Goal: Transaction & Acquisition: Purchase product/service

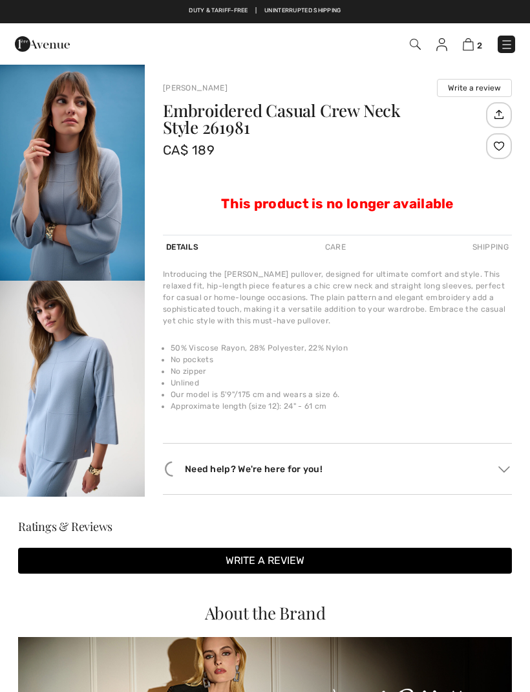
checkbox input "true"
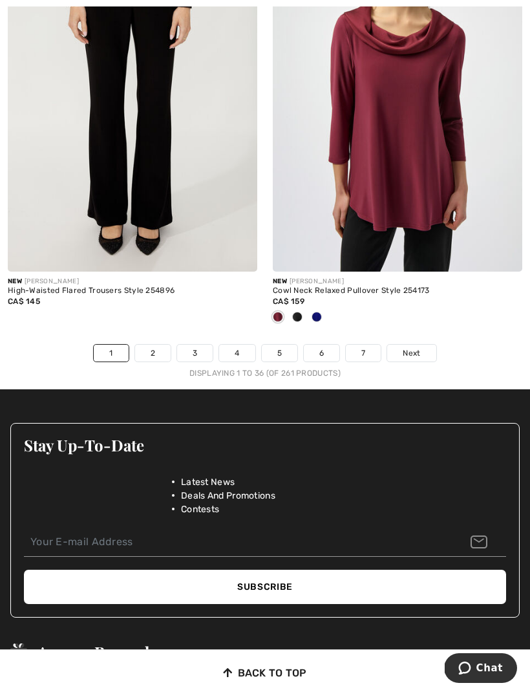
scroll to position [7878, 0]
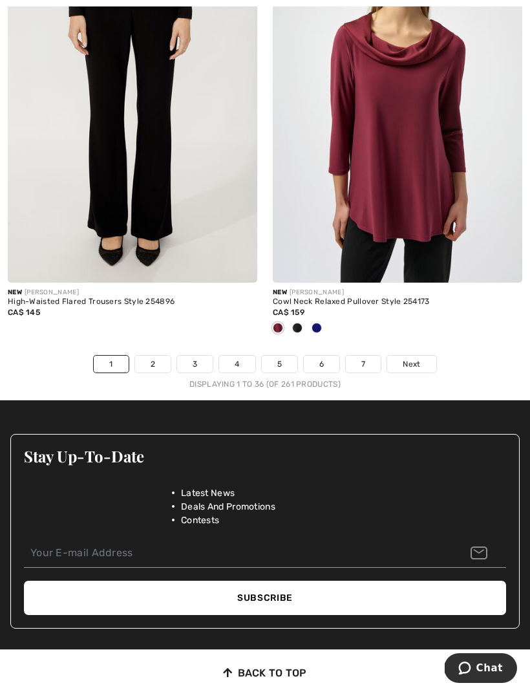
click at [407, 199] on img at bounding box center [398, 95] width 250 height 374
click at [365, 297] on div "Cowl Neck Relaxed Pullover Style 254173" at bounding box center [398, 301] width 250 height 9
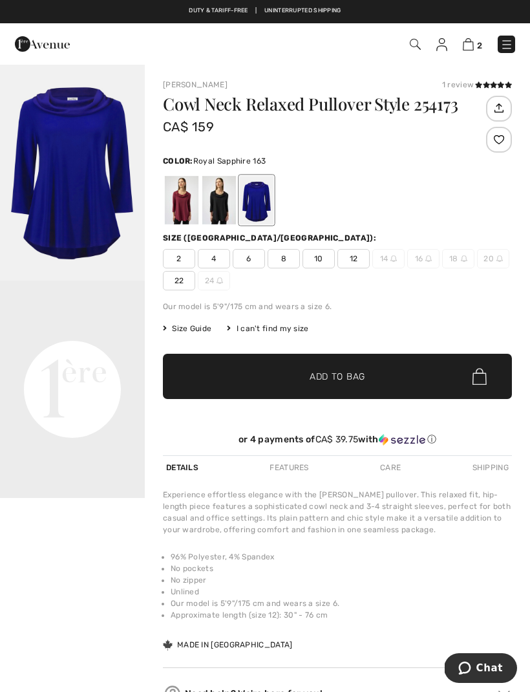
click at [429, 259] on img at bounding box center [428, 258] width 6 height 6
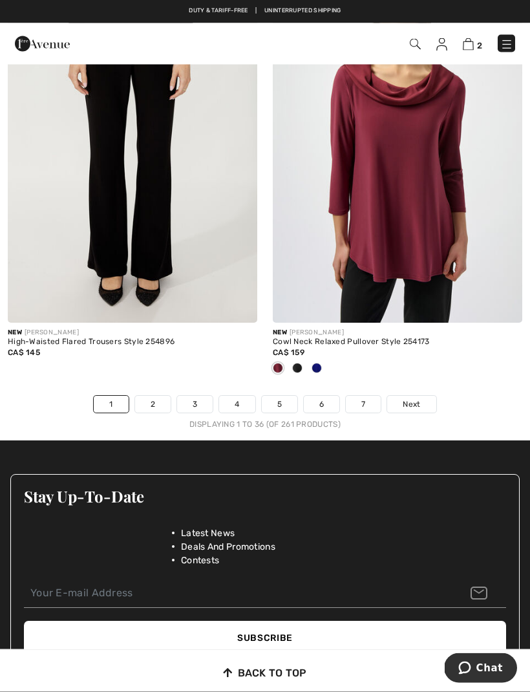
scroll to position [7836, 0]
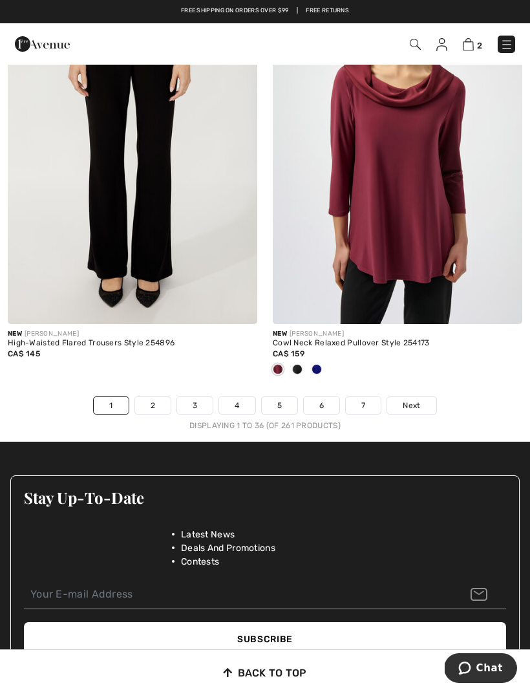
click at [154, 397] on link "2" at bounding box center [153, 405] width 36 height 17
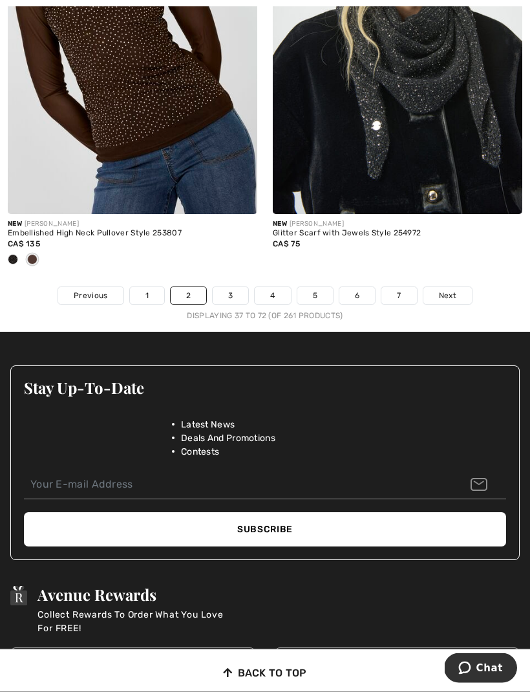
scroll to position [8079, 0]
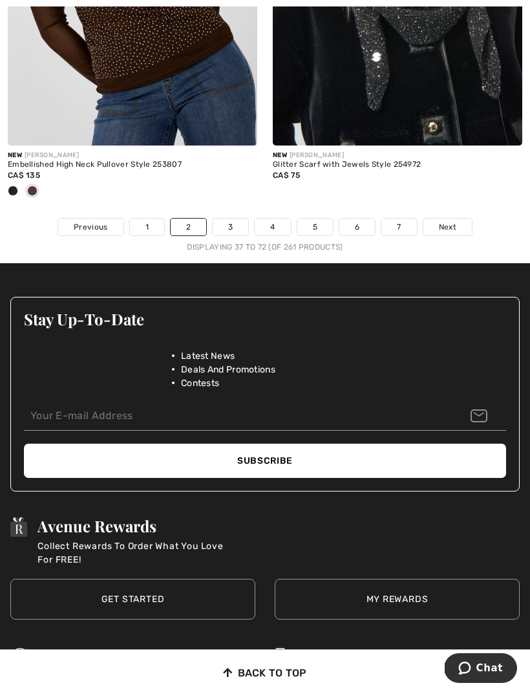
click at [225, 226] on link "3" at bounding box center [231, 227] width 36 height 17
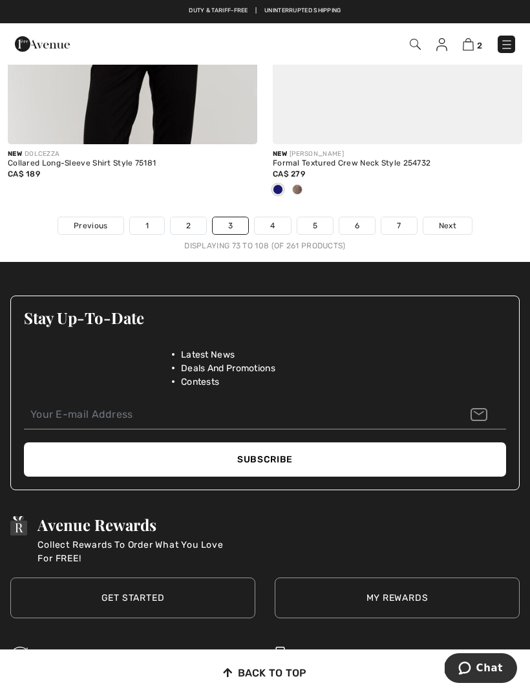
scroll to position [8076, 0]
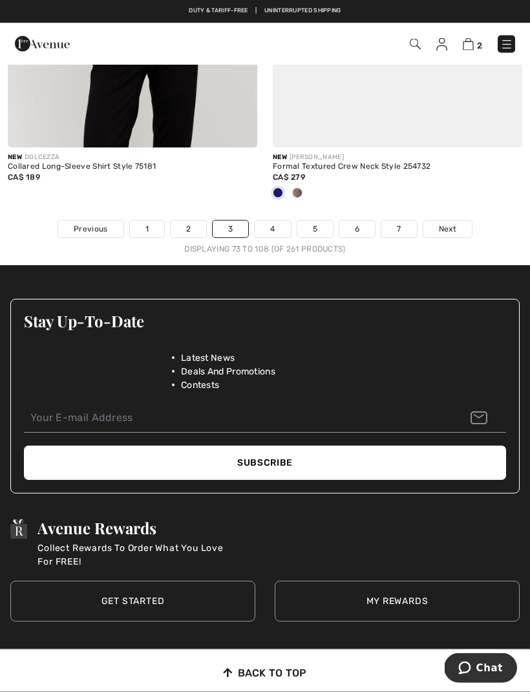
click at [266, 226] on link "4" at bounding box center [273, 229] width 36 height 17
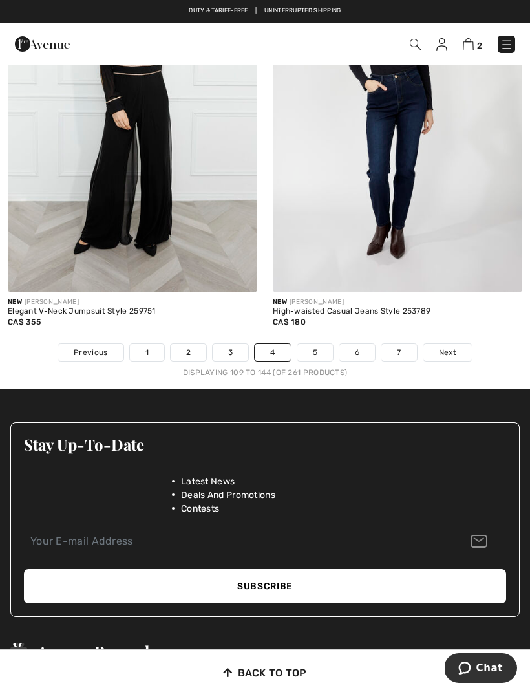
scroll to position [7905, 0]
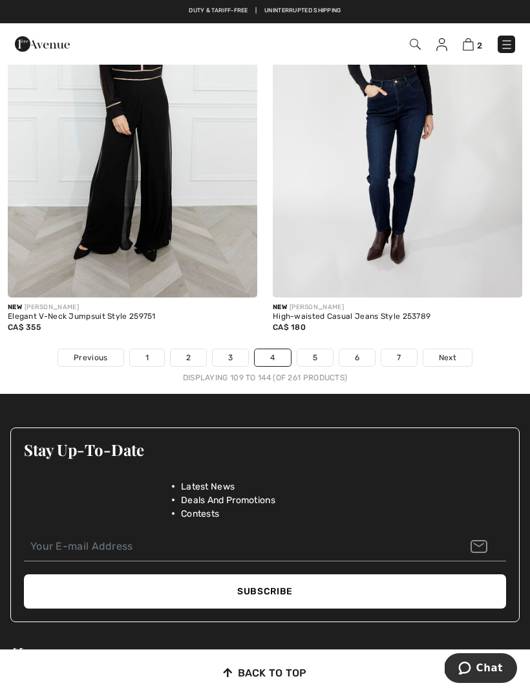
click at [321, 352] on link "5" at bounding box center [315, 357] width 36 height 17
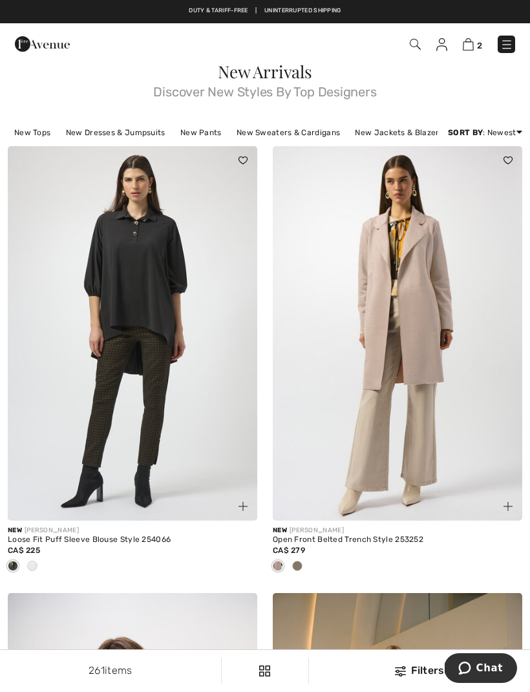
click at [420, 39] on img at bounding box center [415, 44] width 11 height 11
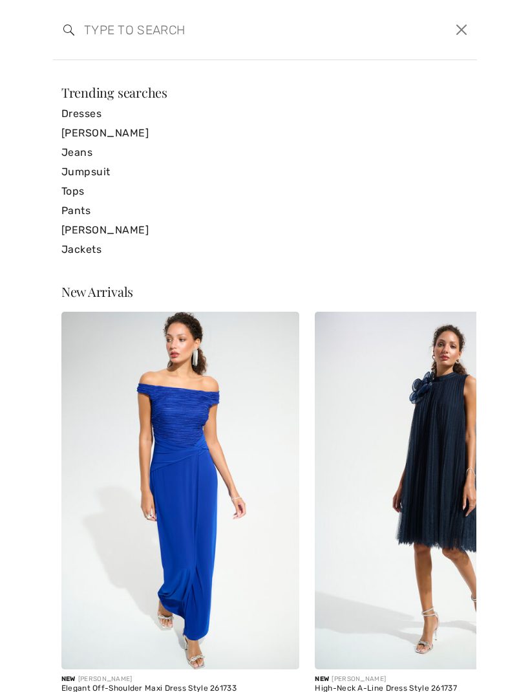
click at [102, 30] on input "search" at bounding box center [219, 29] width 291 height 39
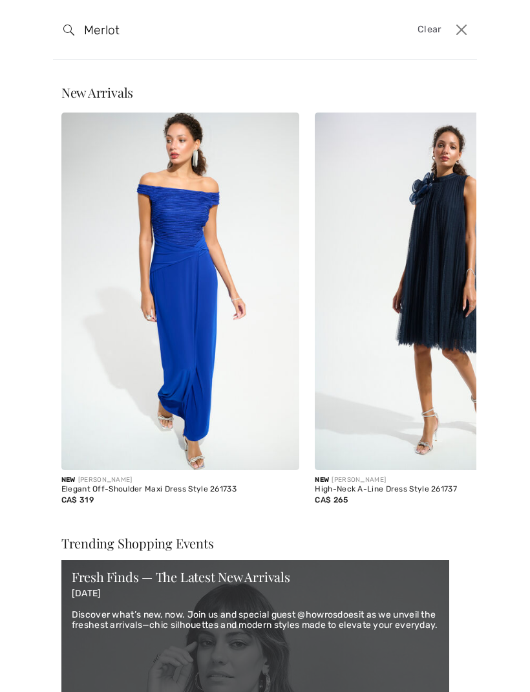
type input "Merlot"
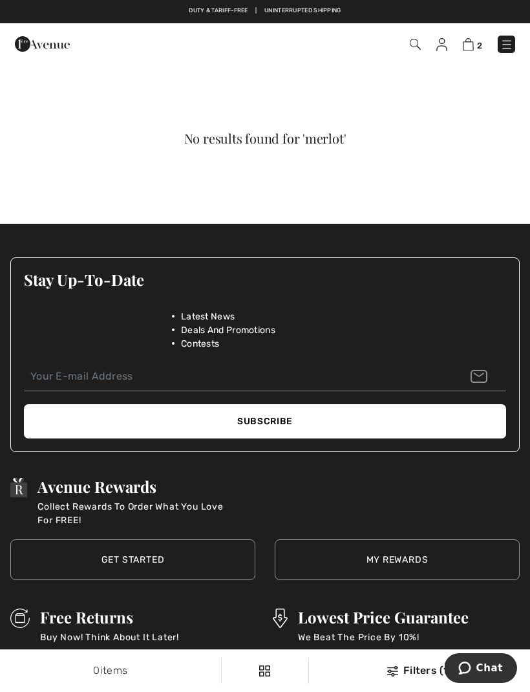
click at [422, 37] on span "2" at bounding box center [373, 44] width 284 height 17
click at [410, 46] on img at bounding box center [415, 44] width 11 height 11
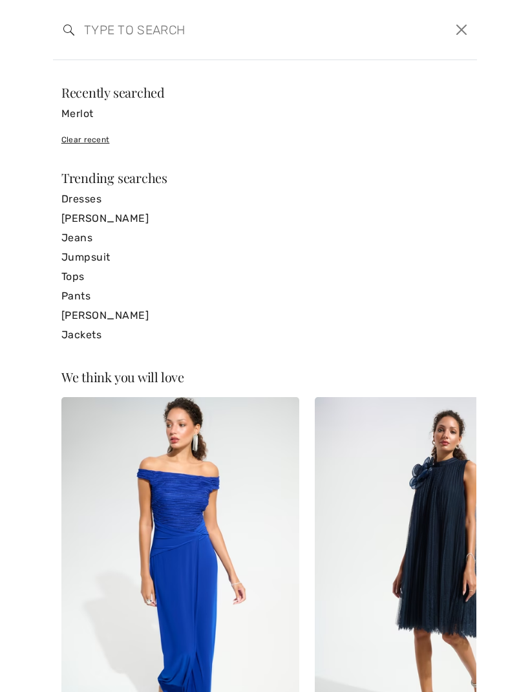
click at [101, 28] on input "search" at bounding box center [219, 29] width 291 height 39
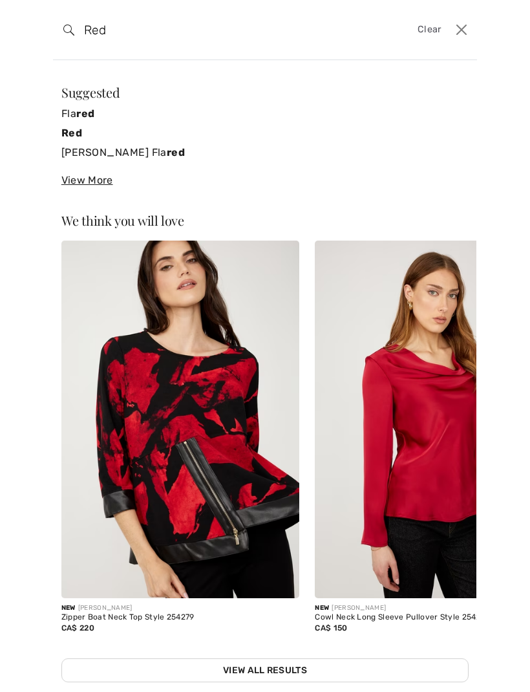
type input "Red"
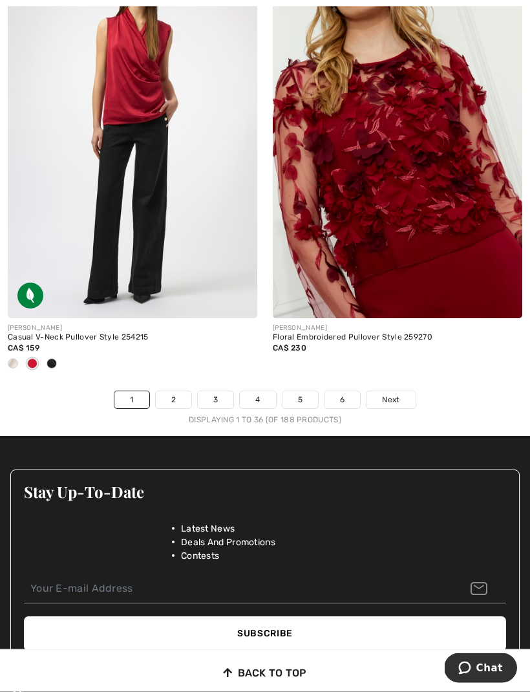
scroll to position [7982, 0]
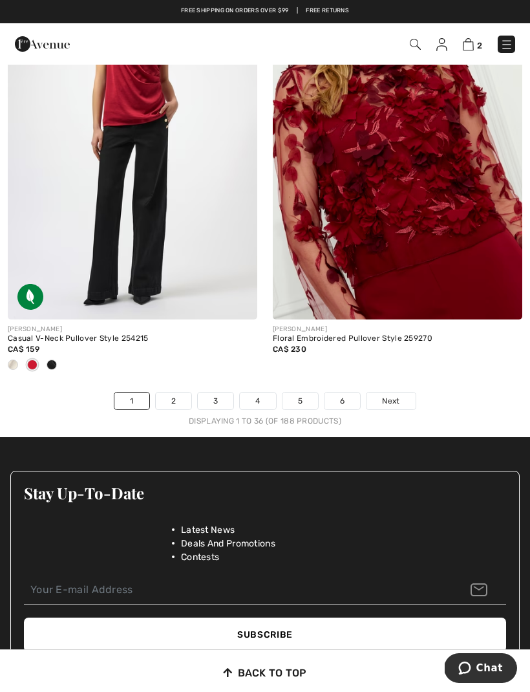
click at [393, 395] on span "Next" at bounding box center [390, 401] width 17 height 12
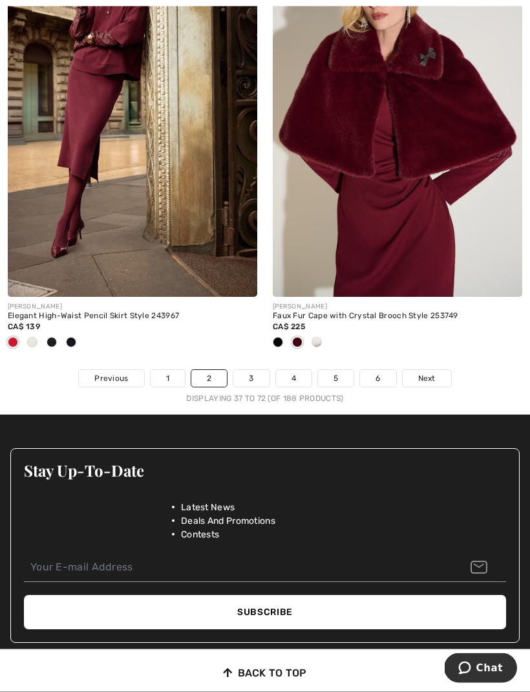
scroll to position [8063, 0]
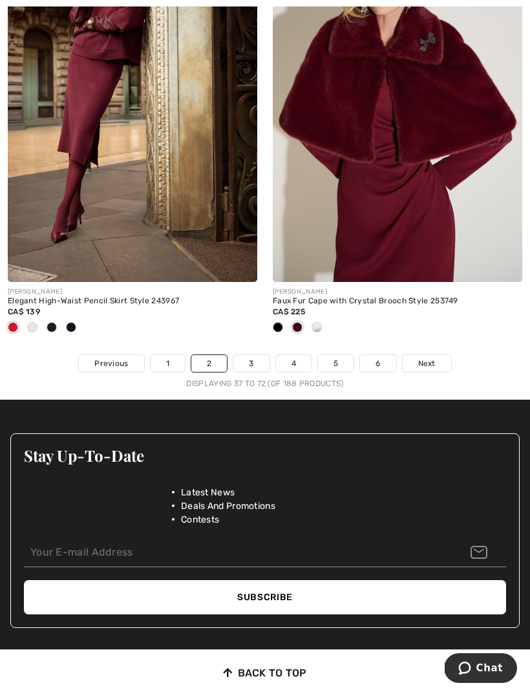
click at [436, 355] on link "Next" at bounding box center [427, 363] width 48 height 17
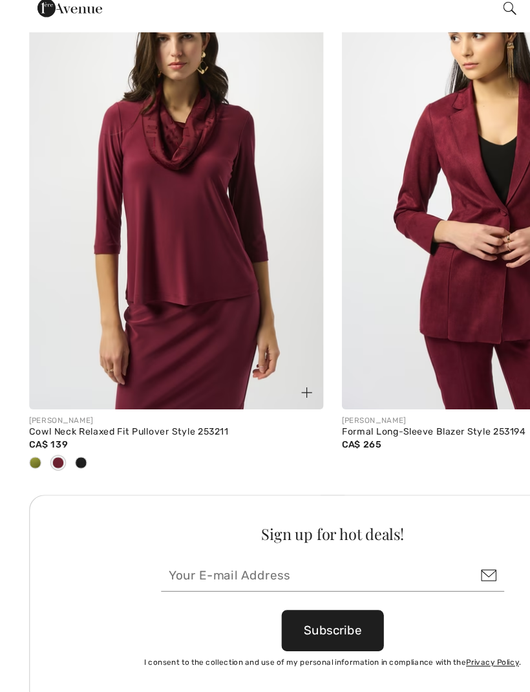
scroll to position [5150, 0]
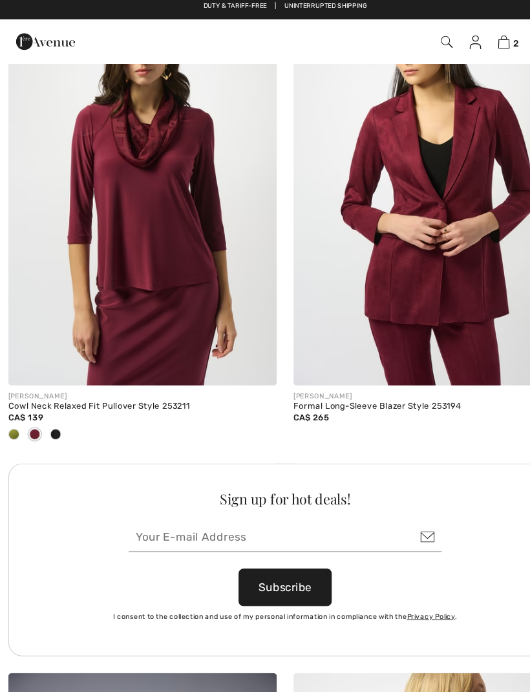
click at [145, 251] on img at bounding box center [133, 176] width 250 height 374
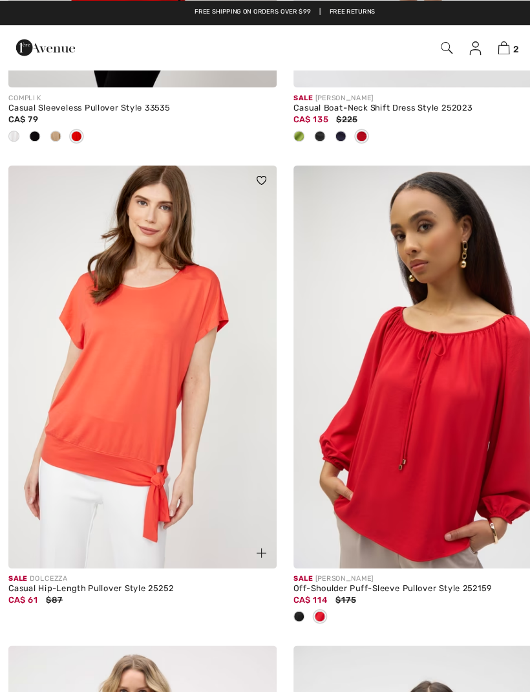
scroll to position [7371, 0]
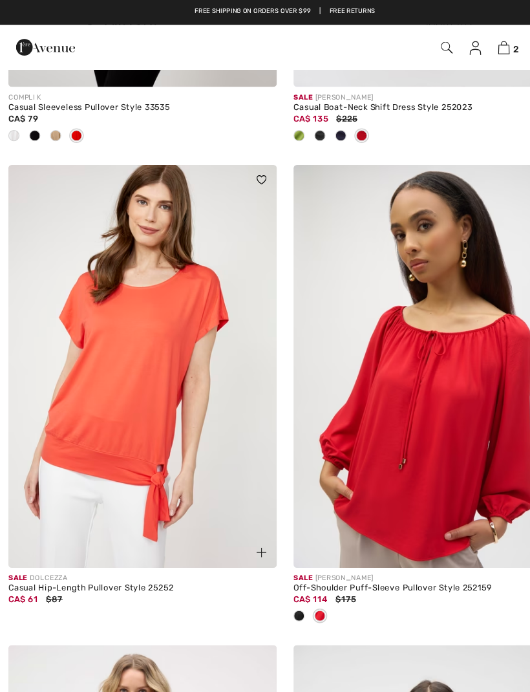
click at [473, 46] on img at bounding box center [468, 44] width 11 height 12
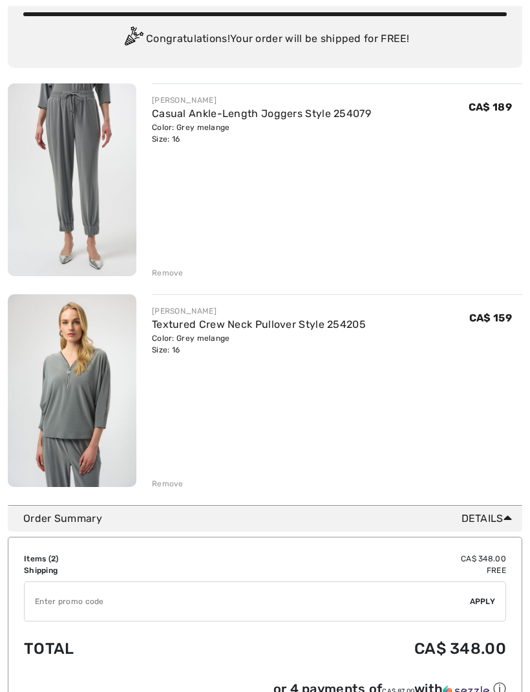
scroll to position [135, 0]
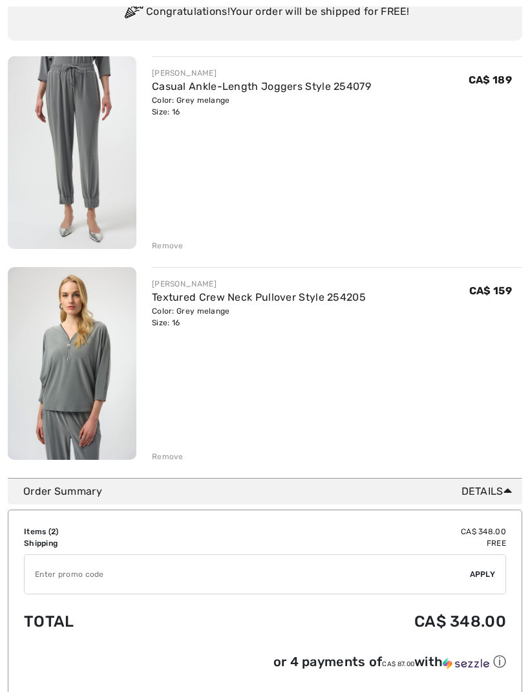
click at [528, 388] on div "You are only CA$ 0.00 away from FREE SHIPPING! Continue Shopping > Congratulati…" at bounding box center [265, 520] width 530 height 1132
